Goal: Entertainment & Leisure: Consume media (video, audio)

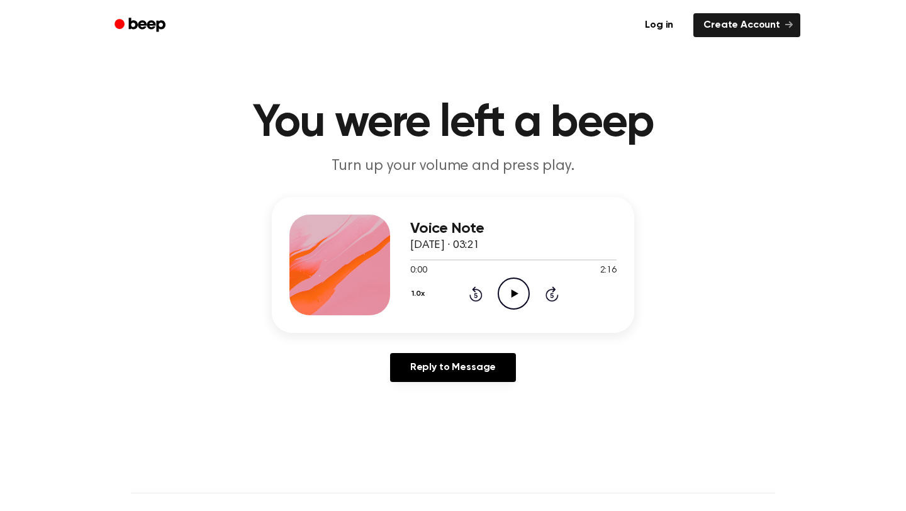
click at [507, 288] on icon "Play Audio" at bounding box center [514, 293] width 32 height 32
click at [520, 295] on icon "Play Audio" at bounding box center [514, 293] width 32 height 32
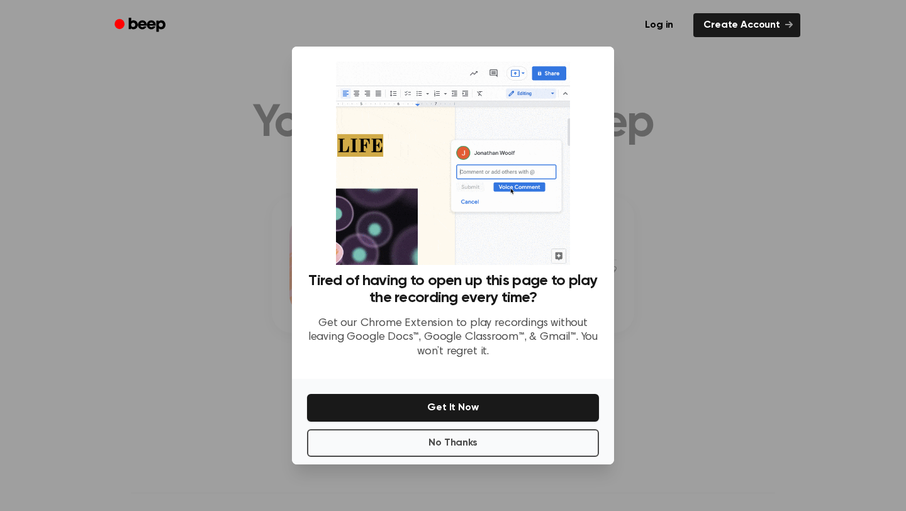
click at [680, 217] on div at bounding box center [453, 255] width 906 height 511
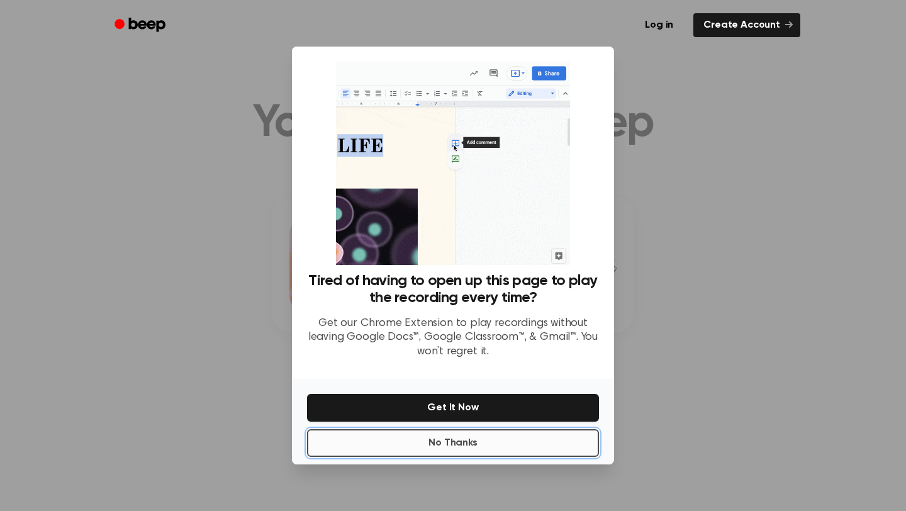
click at [427, 442] on button "No Thanks" at bounding box center [453, 443] width 292 height 28
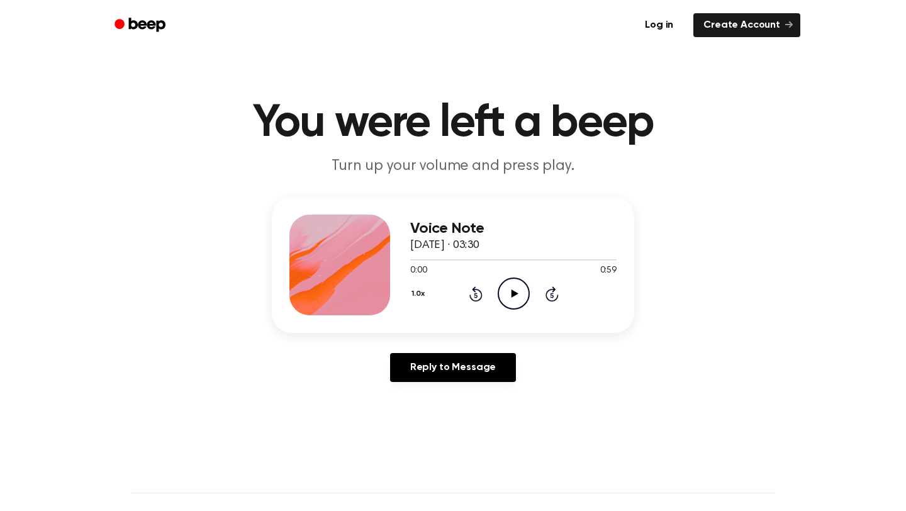
click at [513, 293] on icon at bounding box center [514, 293] width 7 height 8
click at [508, 298] on icon "Play Audio" at bounding box center [514, 293] width 32 height 32
click at [510, 299] on icon "Pause Audio" at bounding box center [514, 293] width 32 height 32
click at [510, 299] on icon "Play Audio" at bounding box center [514, 293] width 32 height 32
click at [510, 299] on icon "Pause Audio" at bounding box center [514, 293] width 32 height 32
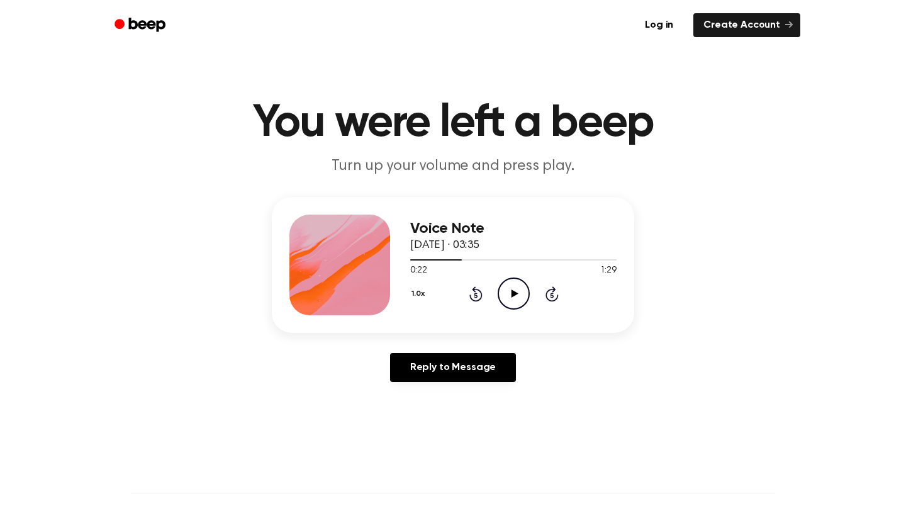
click at [510, 299] on icon "Play Audio" at bounding box center [514, 293] width 32 height 32
click at [510, 299] on icon "Pause Audio" at bounding box center [514, 293] width 32 height 32
click at [510, 301] on icon "Play Audio" at bounding box center [514, 293] width 32 height 32
click at [520, 290] on icon "Pause Audio" at bounding box center [514, 293] width 32 height 32
click at [520, 290] on icon "Play Audio" at bounding box center [514, 293] width 32 height 32
